Goal: Task Accomplishment & Management: Manage account settings

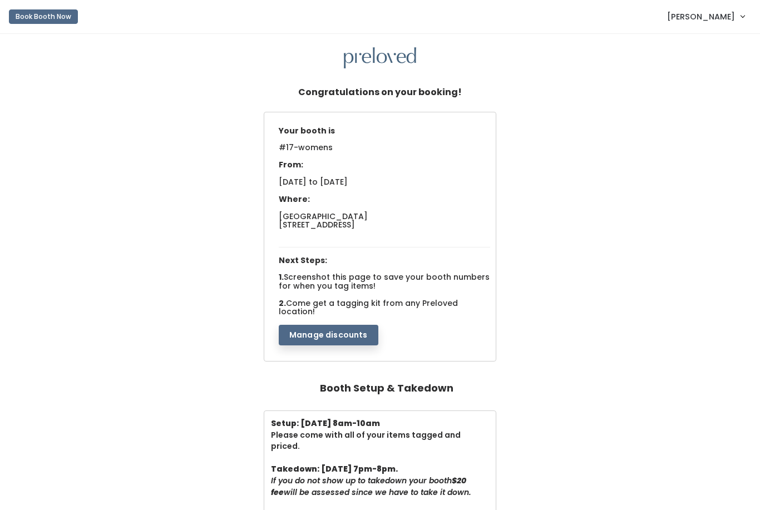
click at [713, 22] on span "[PERSON_NAME]" at bounding box center [701, 17] width 68 height 12
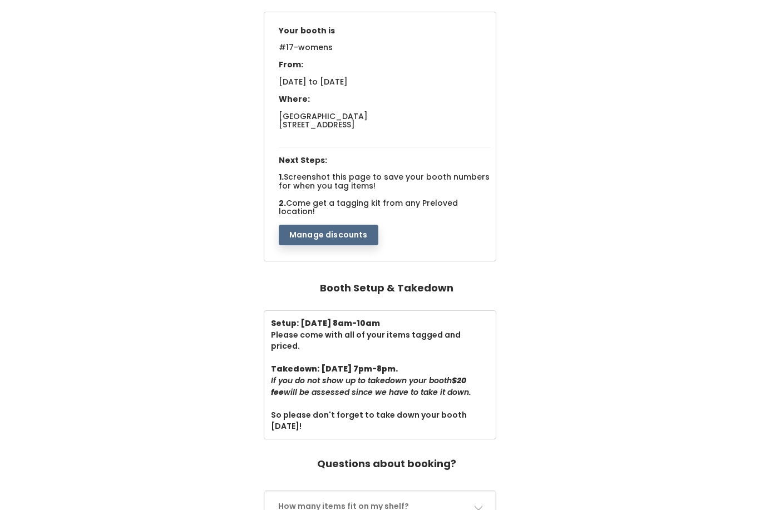
scroll to position [101, 0]
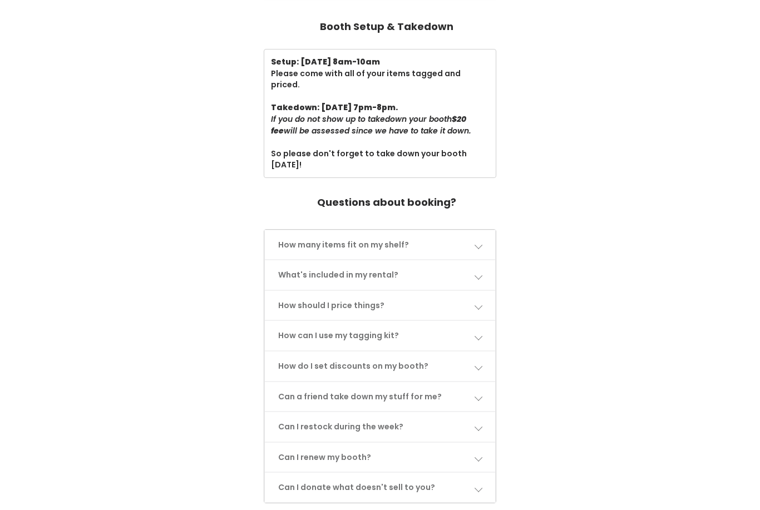
scroll to position [0, 0]
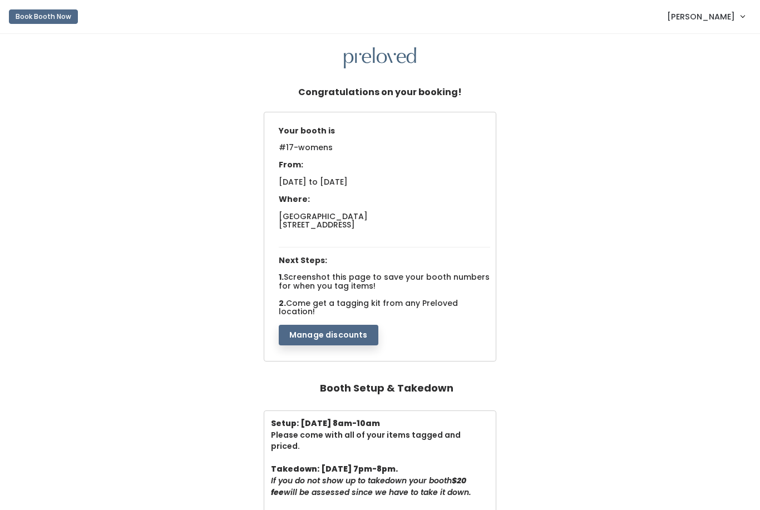
click at [729, 18] on span "[PERSON_NAME]" at bounding box center [701, 17] width 68 height 12
click at [707, 43] on link "My bookings" at bounding box center [705, 44] width 100 height 20
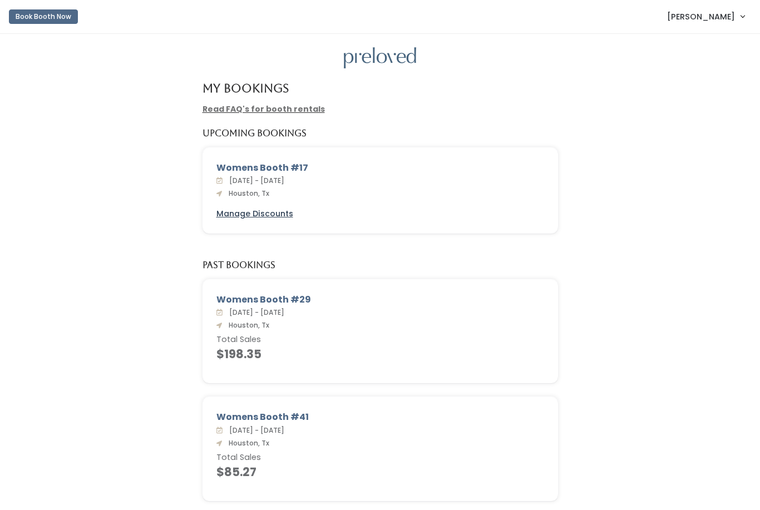
click at [266, 209] on u "Manage Discounts" at bounding box center [254, 213] width 77 height 11
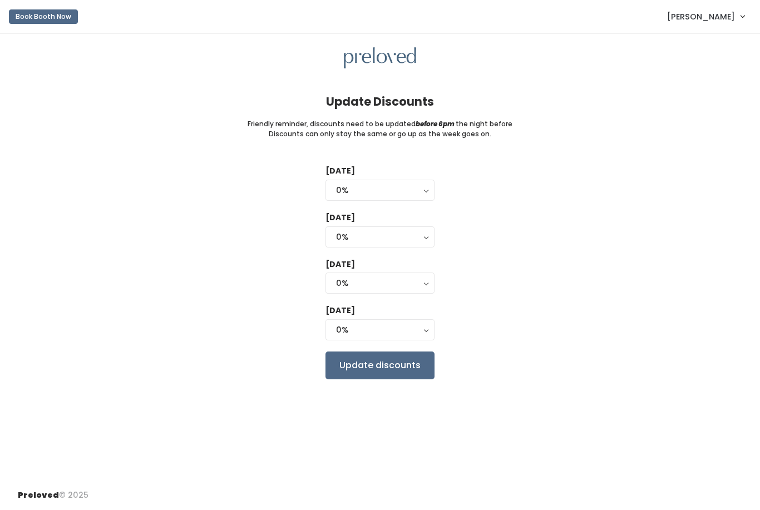
click at [372, 170] on div "[DATE] 0% 25% 50% 75% 90% 0%" at bounding box center [379, 184] width 109 height 38
click at [372, 180] on button "0%" at bounding box center [379, 190] width 109 height 21
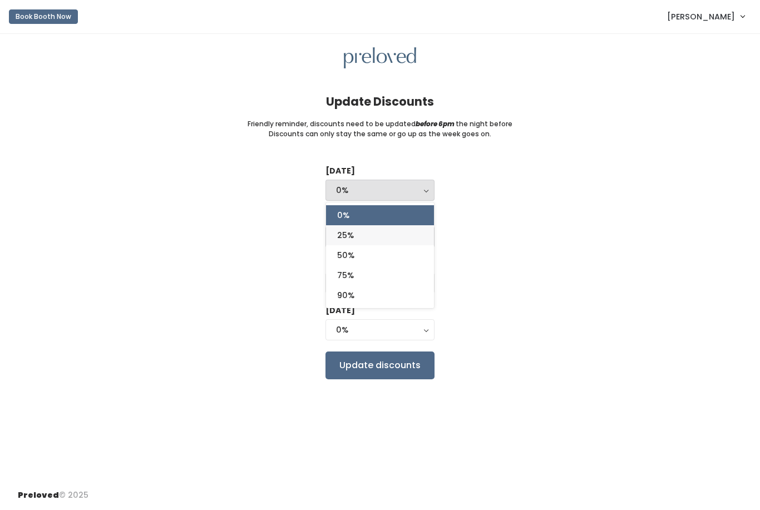
click at [368, 235] on link "25%" at bounding box center [380, 235] width 108 height 20
select select "25%"
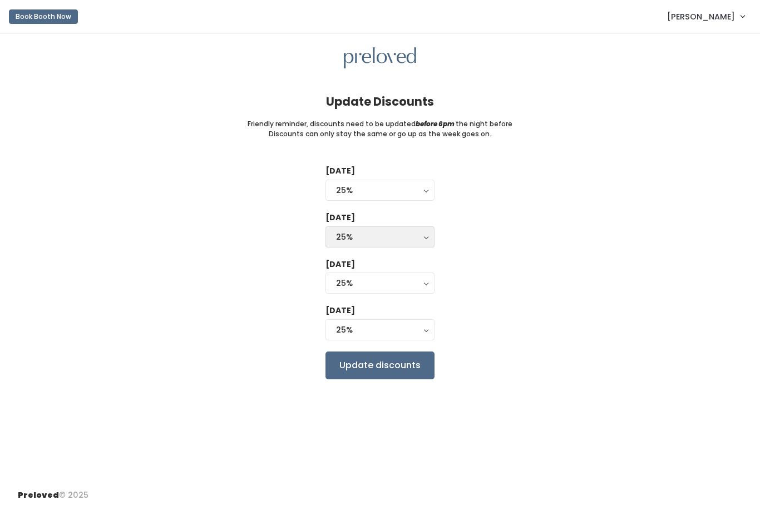
click at [368, 235] on div "25%" at bounding box center [380, 237] width 88 height 12
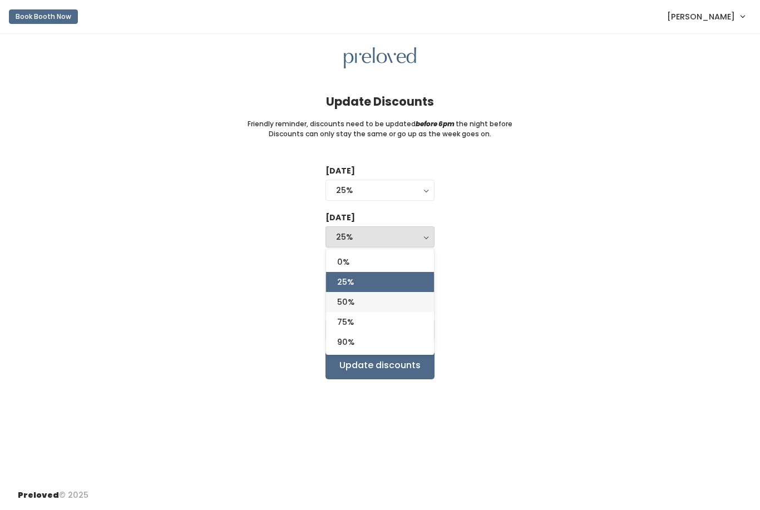
click at [352, 297] on span "50%" at bounding box center [345, 302] width 17 height 12
select select "50%"
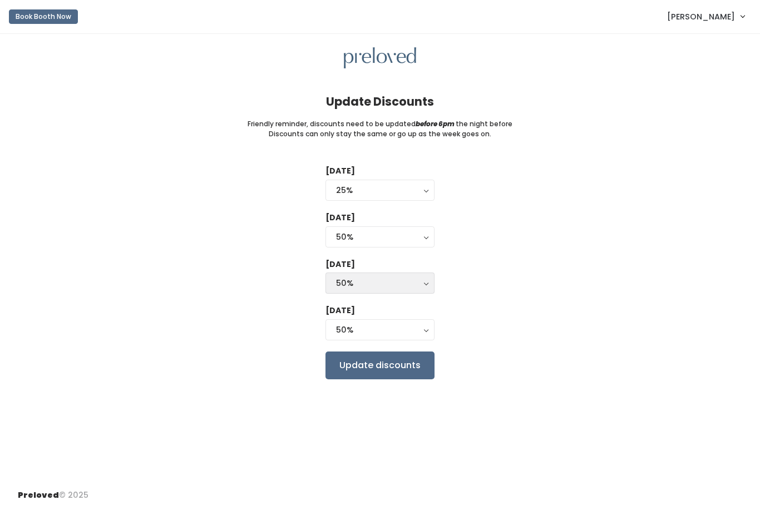
click at [369, 288] on button "50%" at bounding box center [379, 283] width 109 height 21
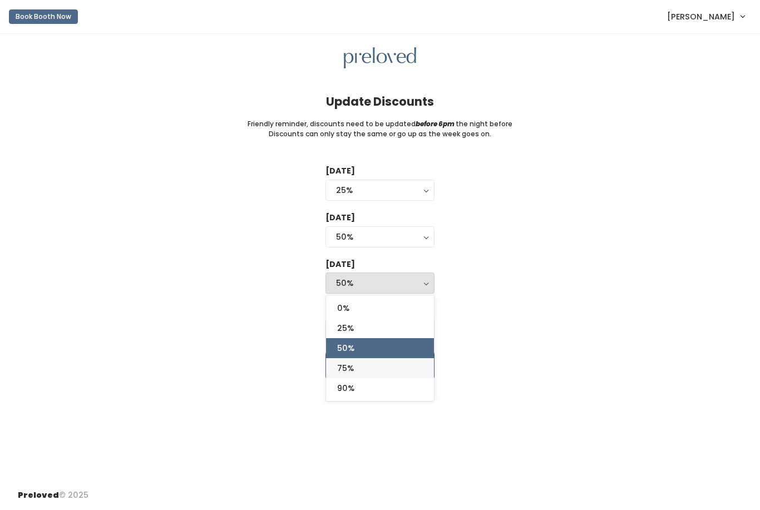
click at [349, 363] on span "75%" at bounding box center [345, 368] width 17 height 12
select select "75%"
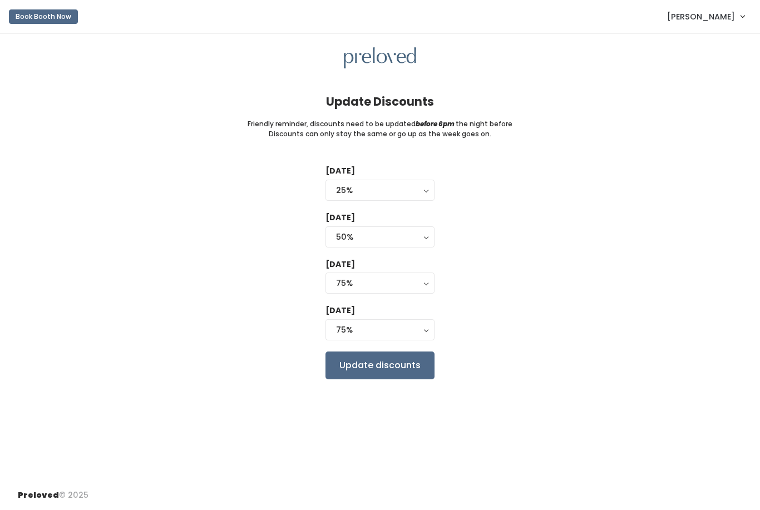
click at [358, 340] on form "Tuesday 0% 25% 50% 75% 90% 25% 0% 25% 50% 75% 90% Wednesday 0% 25% 50% 75% 90% …" at bounding box center [379, 272] width 109 height 214
click at [363, 330] on div "75%" at bounding box center [380, 330] width 88 height 12
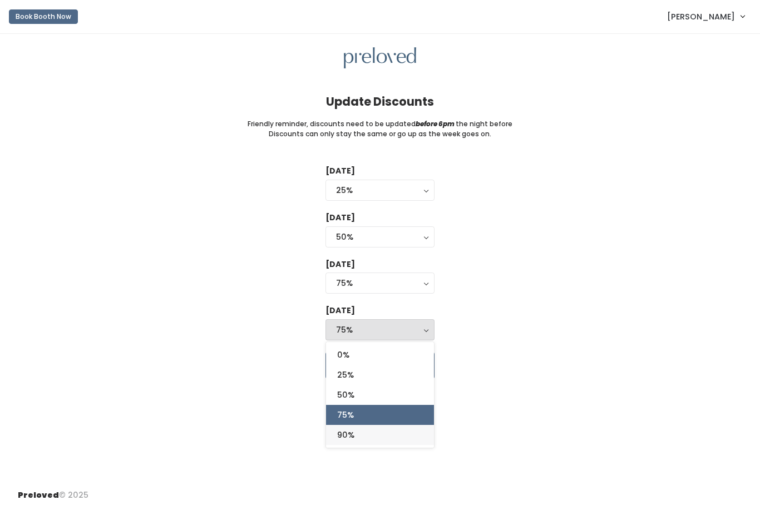
click at [357, 439] on link "90%" at bounding box center [380, 435] width 108 height 20
select select "90%"
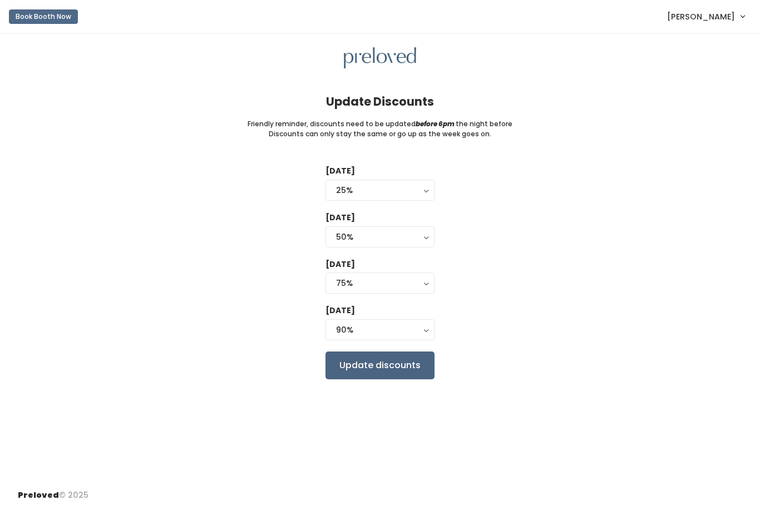
click at [378, 373] on input "Update discounts" at bounding box center [379, 366] width 109 height 28
